Goal: Task Accomplishment & Management: Use online tool/utility

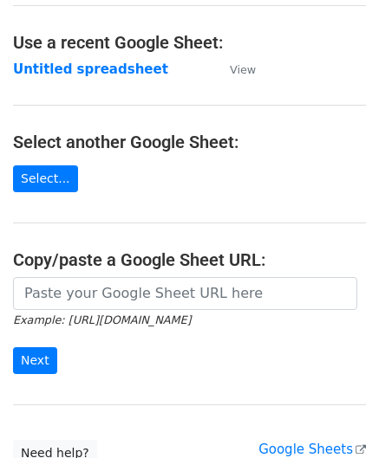
scroll to position [87, 0]
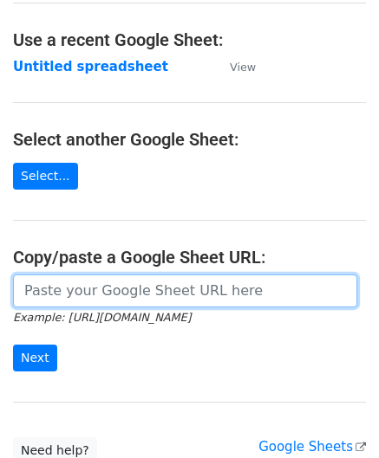
click at [110, 285] on input "url" at bounding box center [185, 291] width 344 height 33
paste input "[URL][DOMAIN_NAME]"
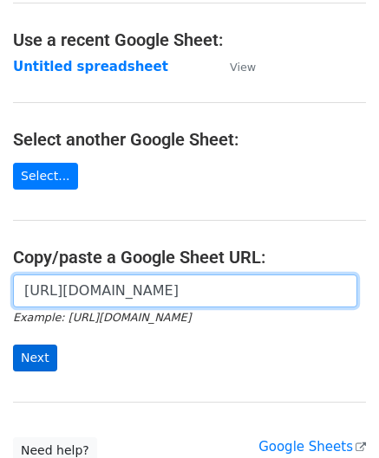
type input "[URL][DOMAIN_NAME]"
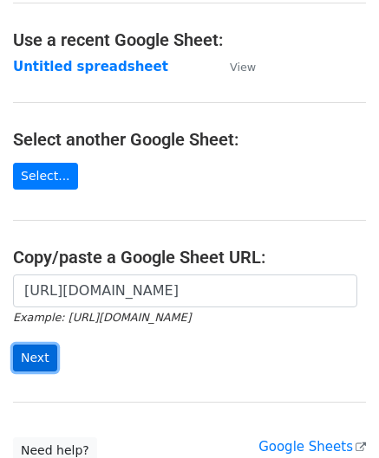
click at [29, 348] on input "Next" at bounding box center [35, 358] width 44 height 27
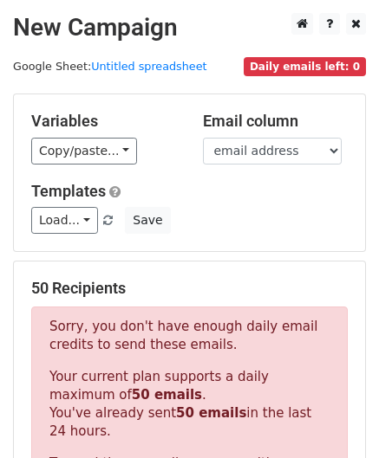
scroll to position [585, 0]
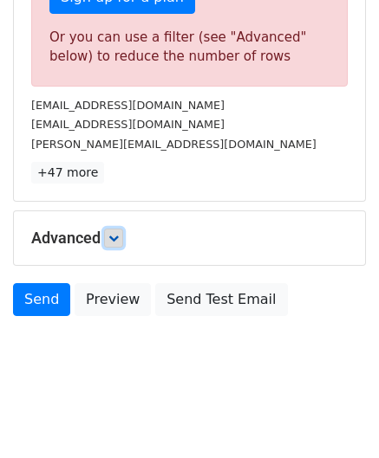
click at [115, 238] on icon at bounding box center [113, 238] width 10 height 10
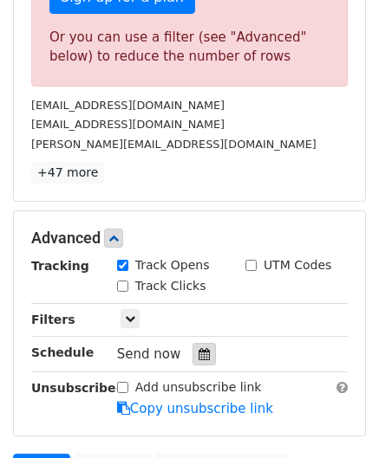
click at [198, 357] on div at bounding box center [203, 354] width 23 height 23
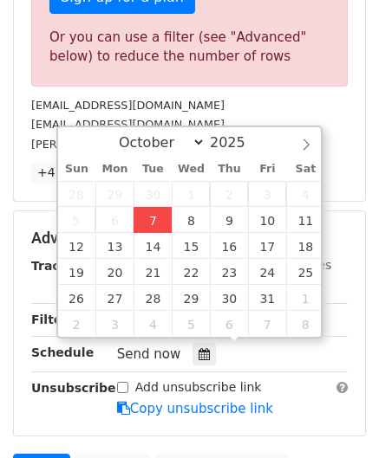
type input "[DATE] 12:00"
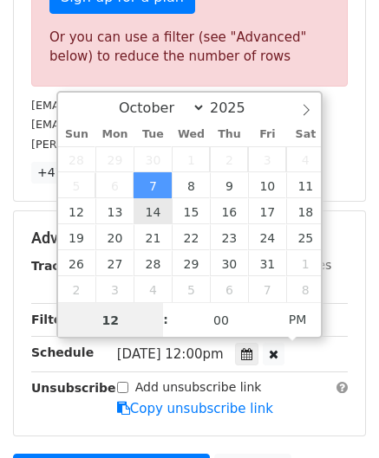
paste input "4"
type input "4"
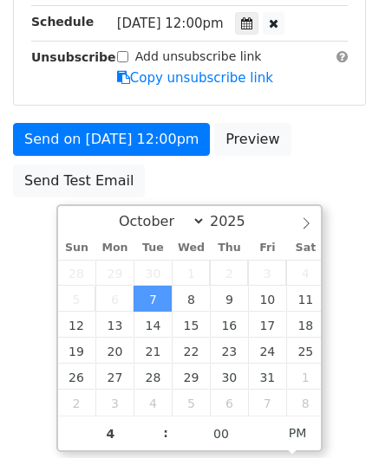
type input "[DATE] 16:00"
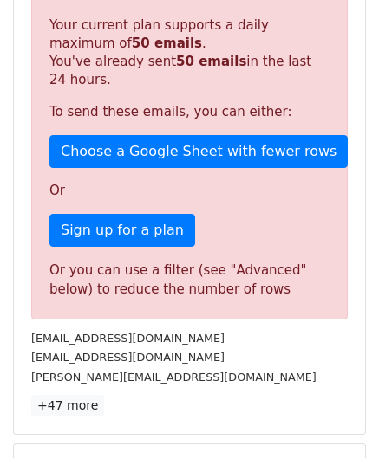
scroll to position [795, 0]
